Goal: Task Accomplishment & Management: Manage account settings

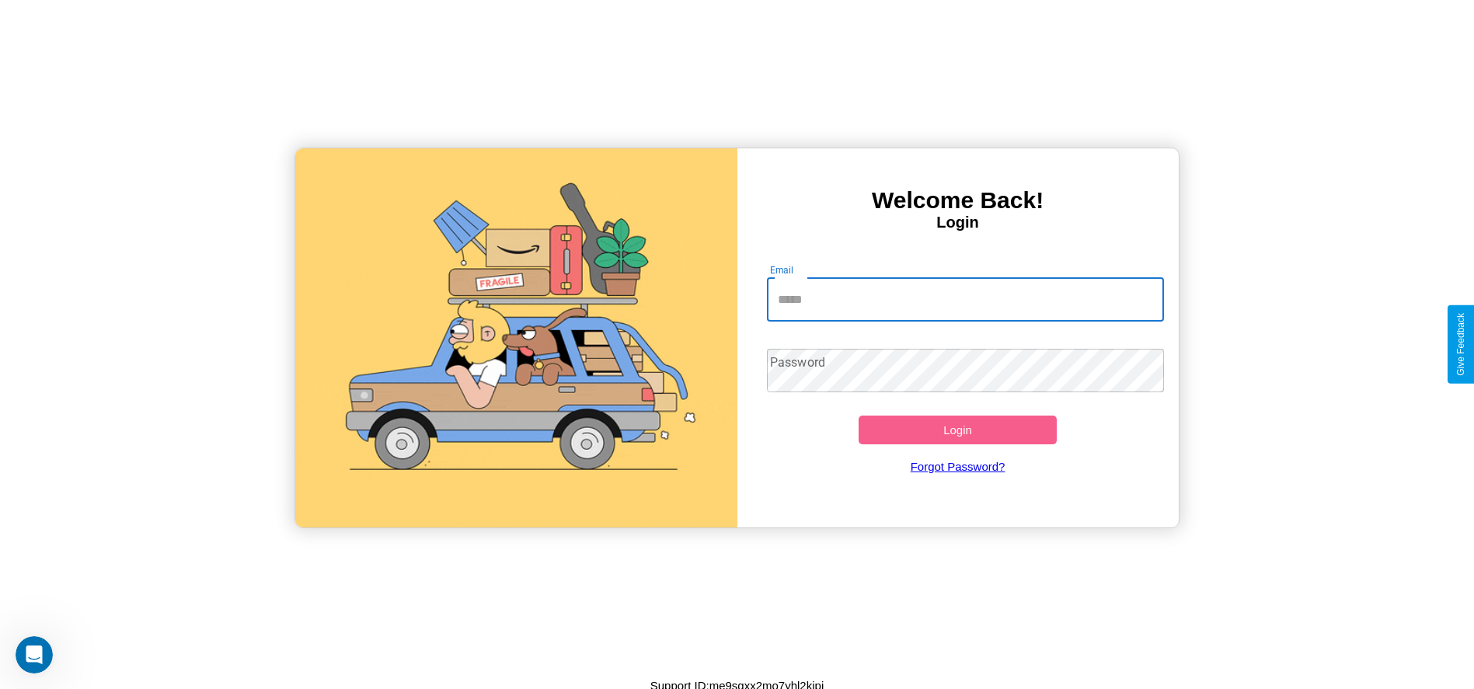
click at [965, 299] on input "Email" at bounding box center [965, 300] width 397 height 44
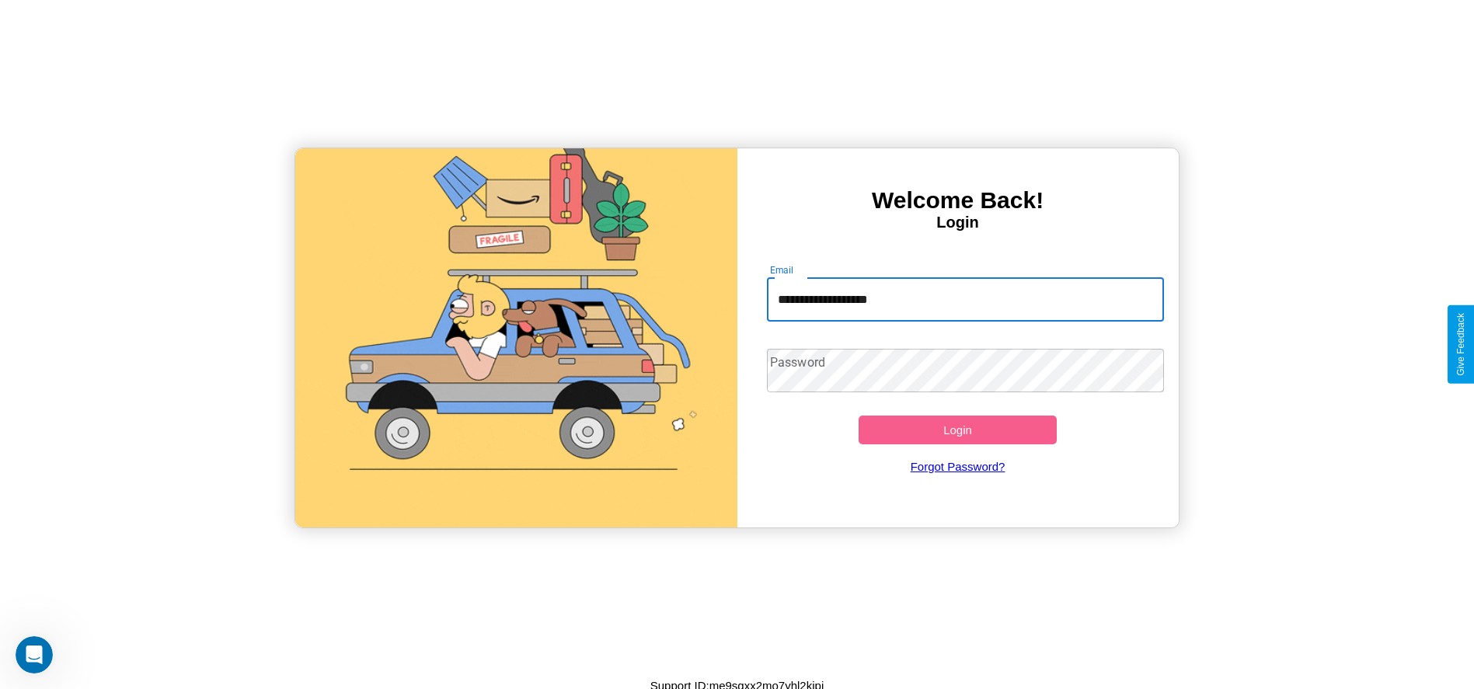
type input "**********"
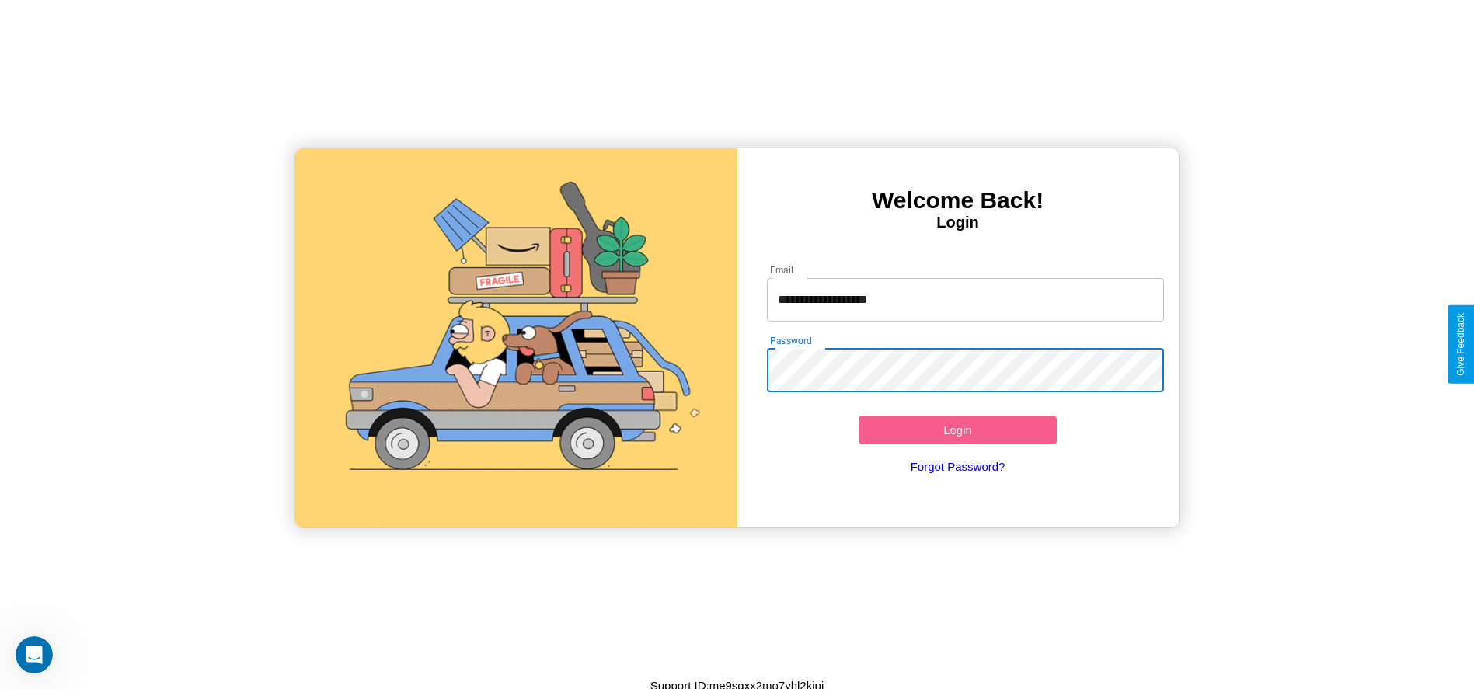
click at [957, 430] on button "Login" at bounding box center [958, 430] width 199 height 29
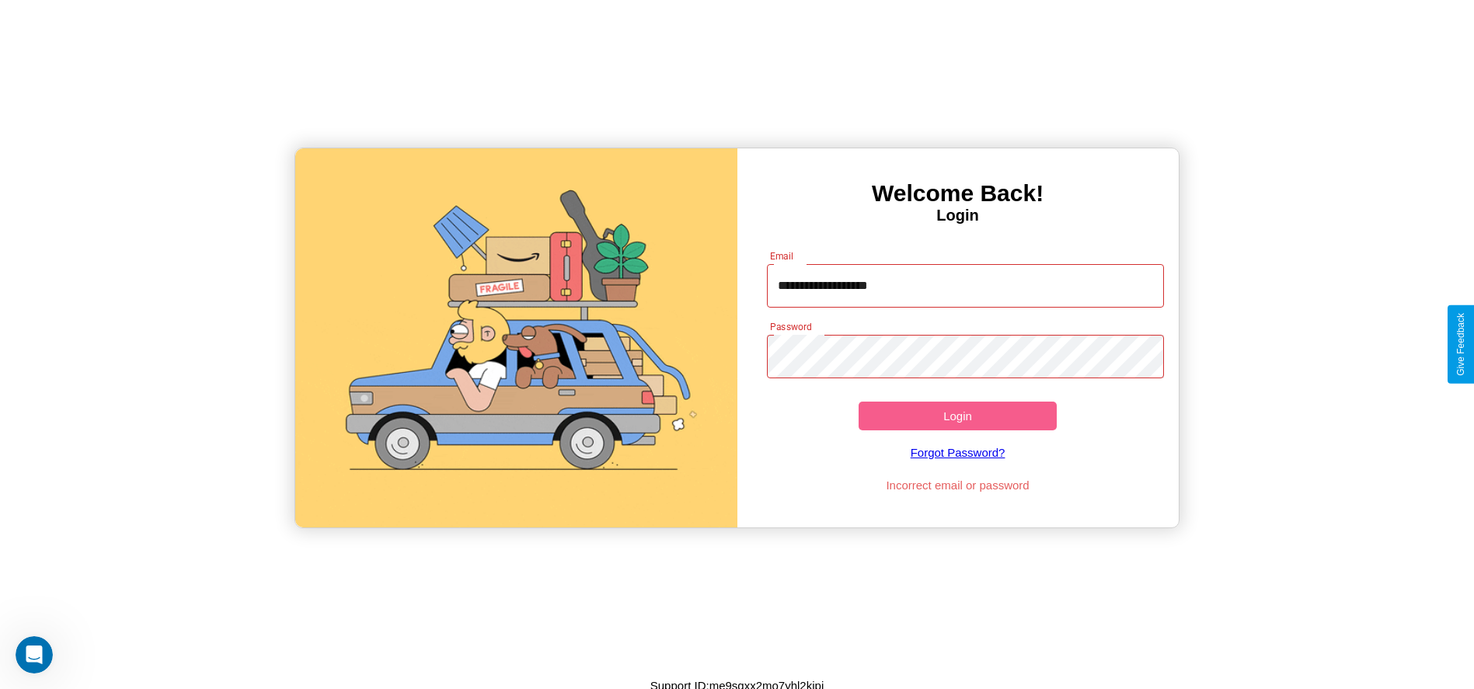
click at [957, 416] on button "Login" at bounding box center [958, 416] width 199 height 29
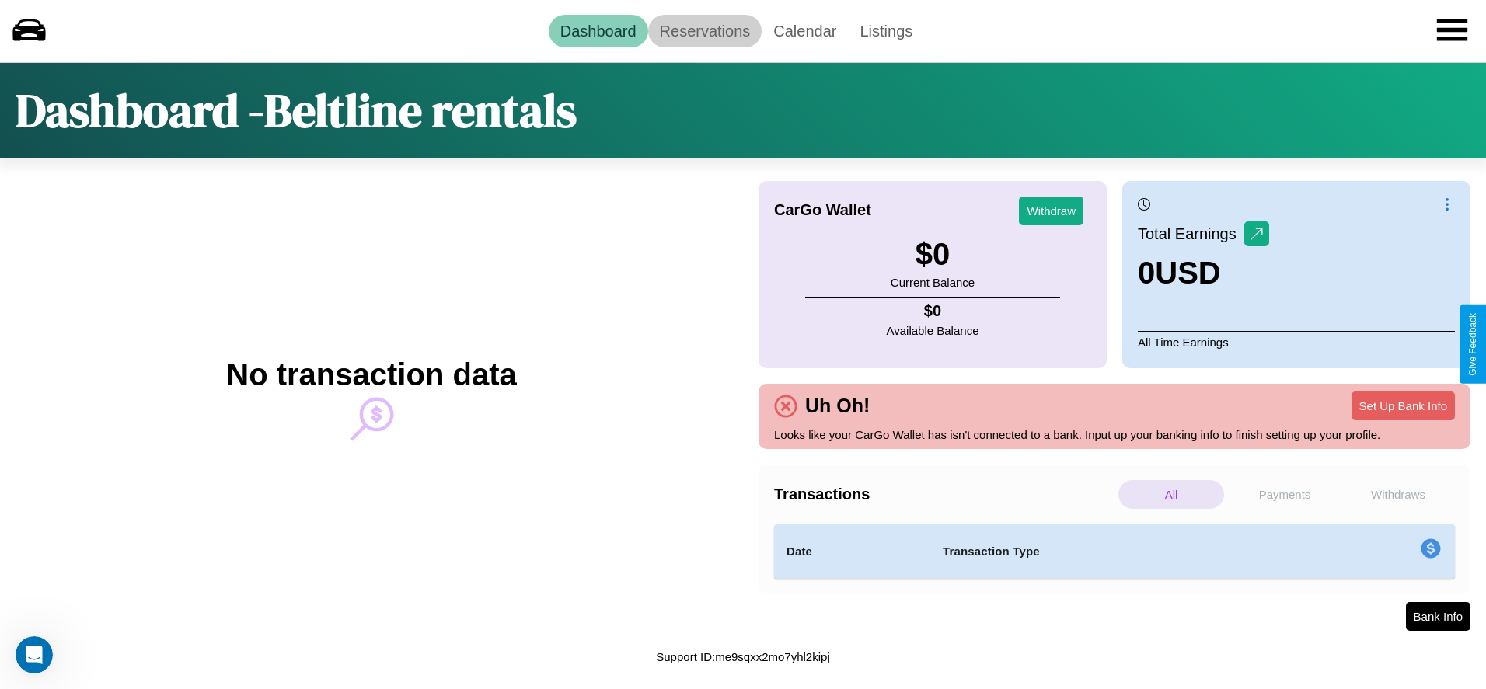
click at [704, 30] on link "Reservations" at bounding box center [705, 31] width 114 height 33
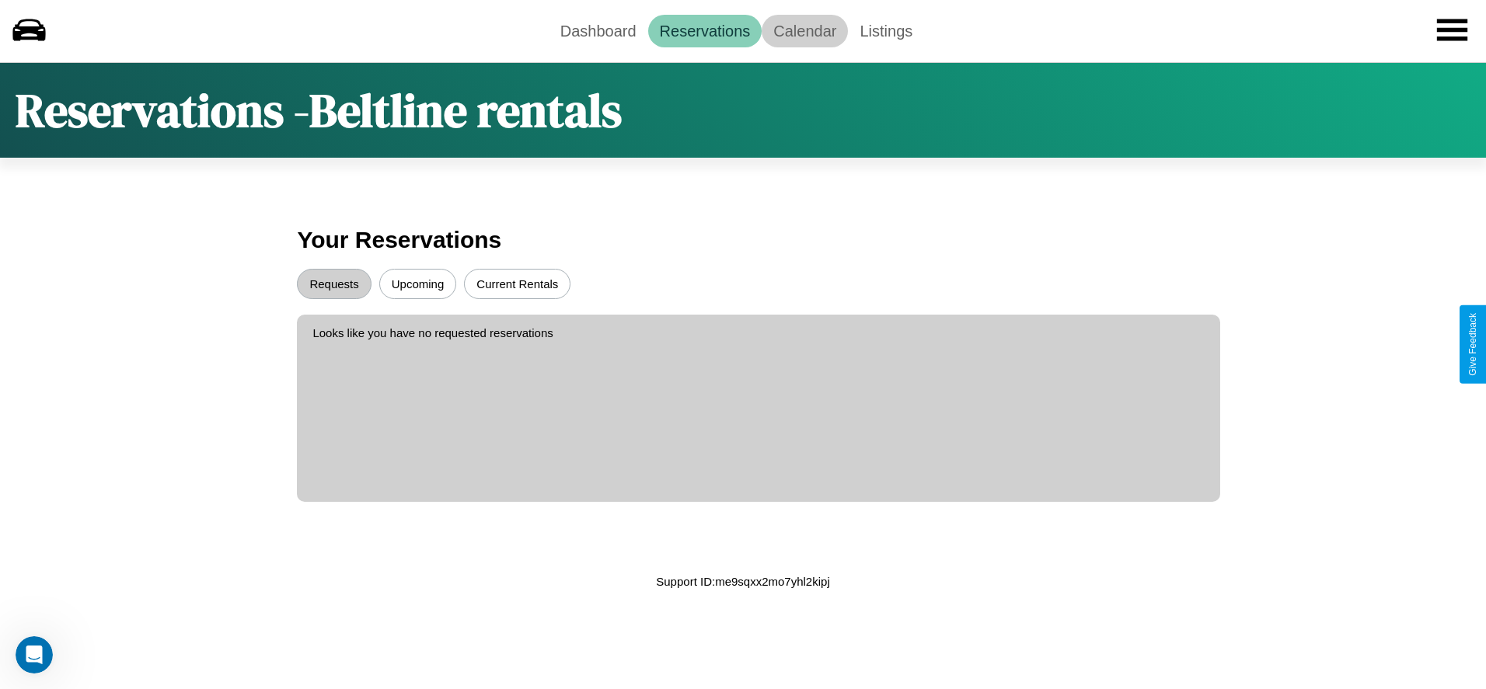
click at [804, 30] on link "Calendar" at bounding box center [804, 31] width 86 height 33
